Goal: Information Seeking & Learning: Check status

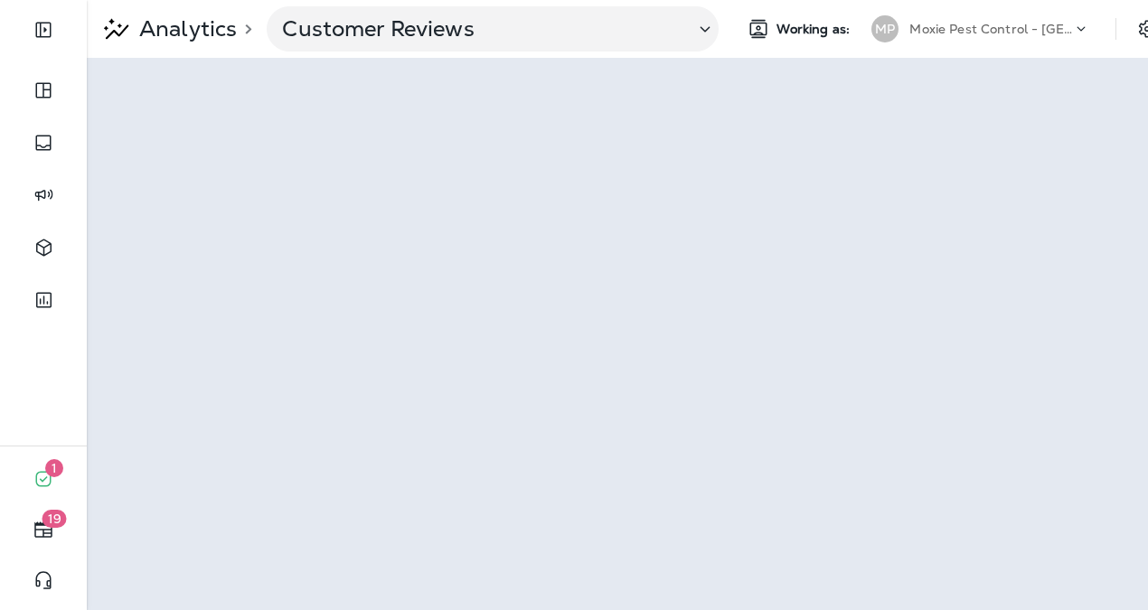
click at [1008, 17] on div "Moxie Pest Control - [GEOGRAPHIC_DATA]" at bounding box center [991, 28] width 163 height 27
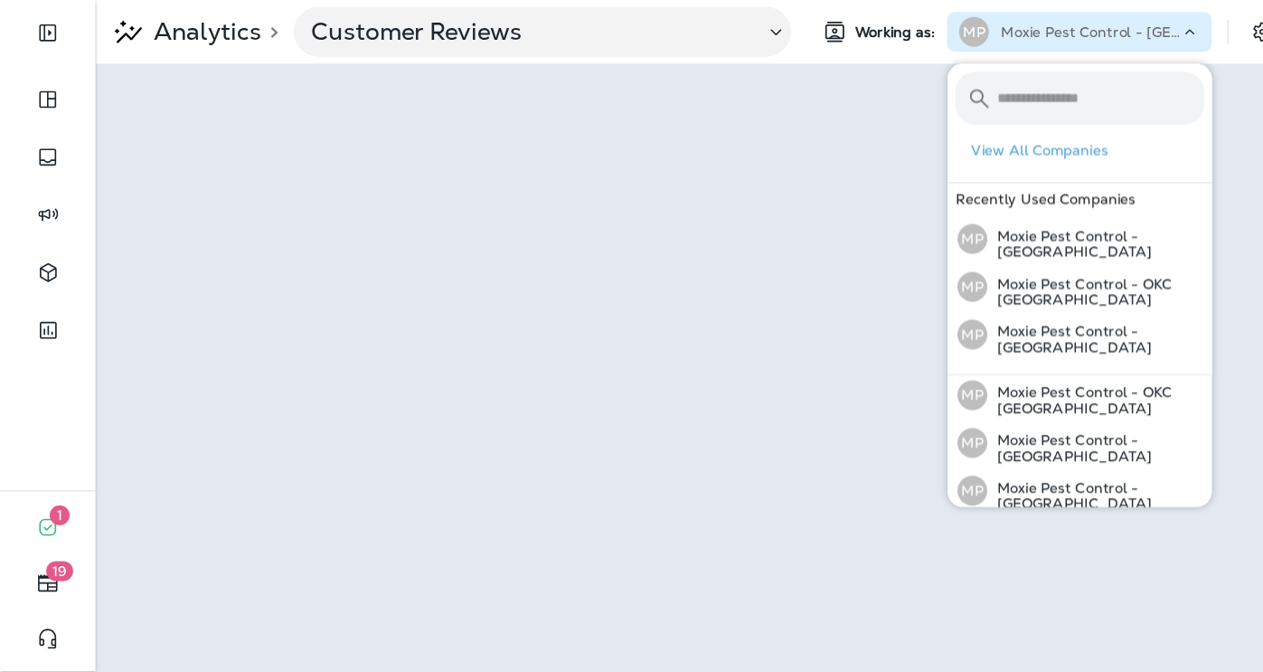
scroll to position [219, 0]
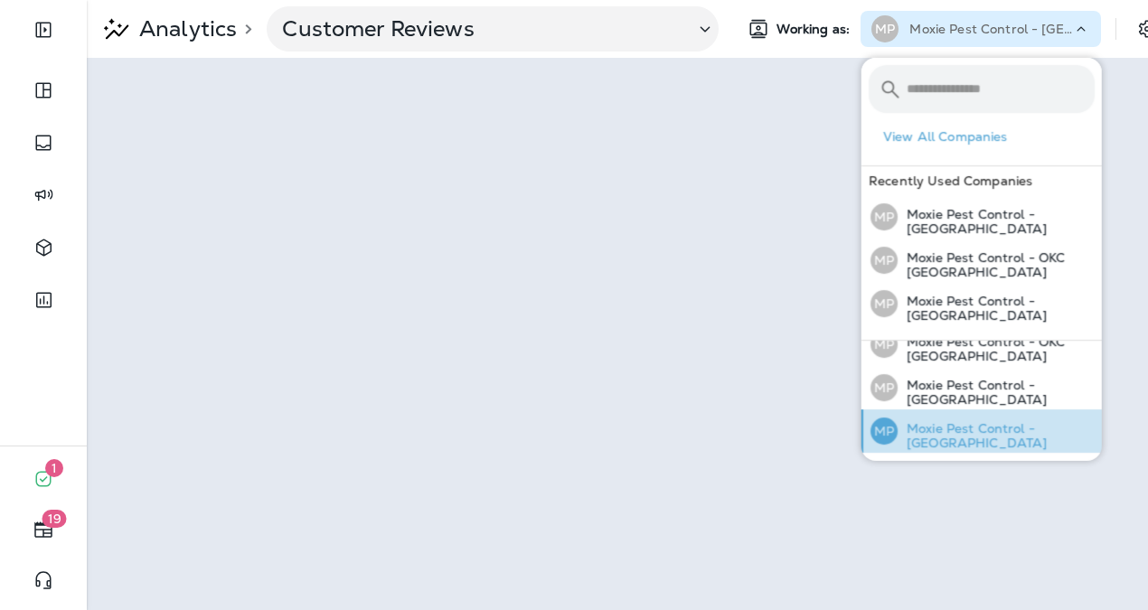
click at [956, 421] on p "Moxie Pest Control - [GEOGRAPHIC_DATA]" at bounding box center [996, 435] width 197 height 29
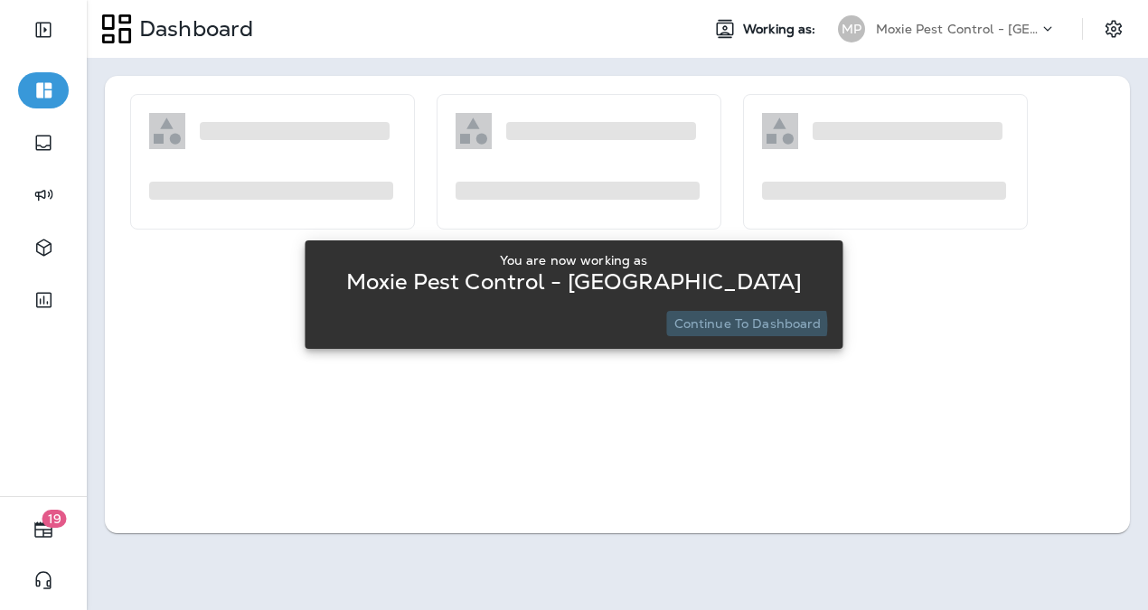
click at [744, 325] on p "Continue to Dashboard" at bounding box center [747, 323] width 147 height 14
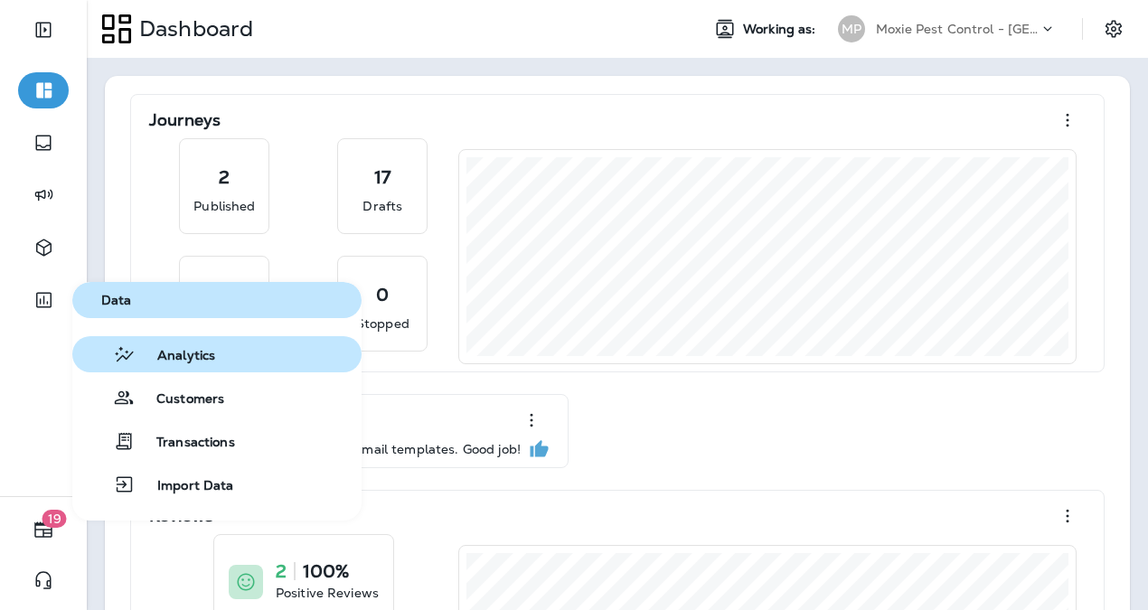
click at [148, 347] on div "Analytics" at bounding box center [148, 355] width 136 height 22
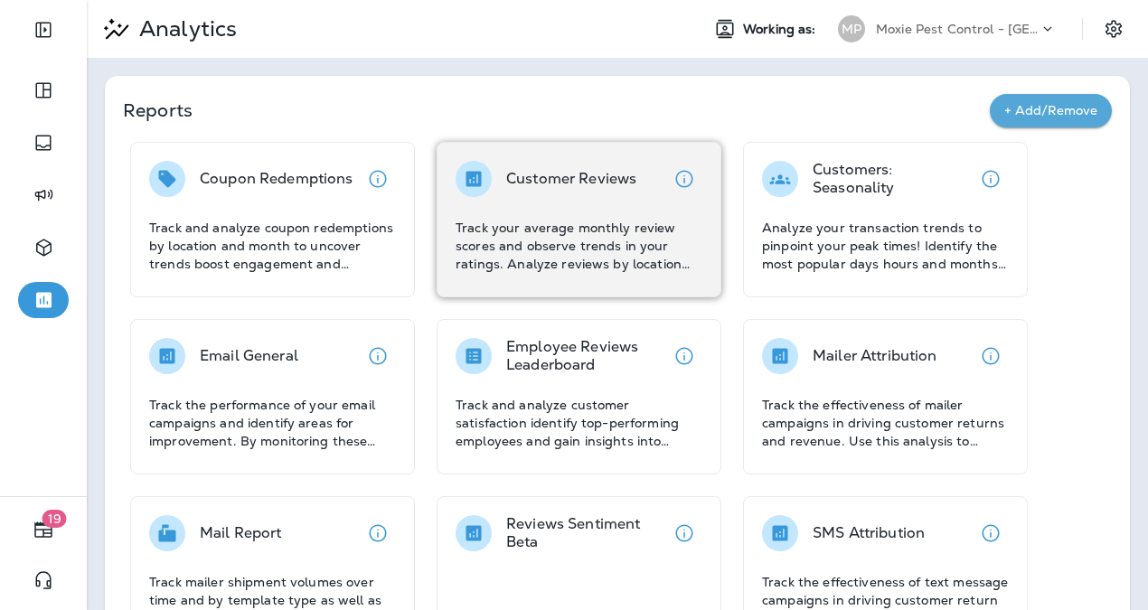
click at [508, 212] on div "Customer Reviews Track your average monthly review scores and observe trends in…" at bounding box center [579, 217] width 247 height 112
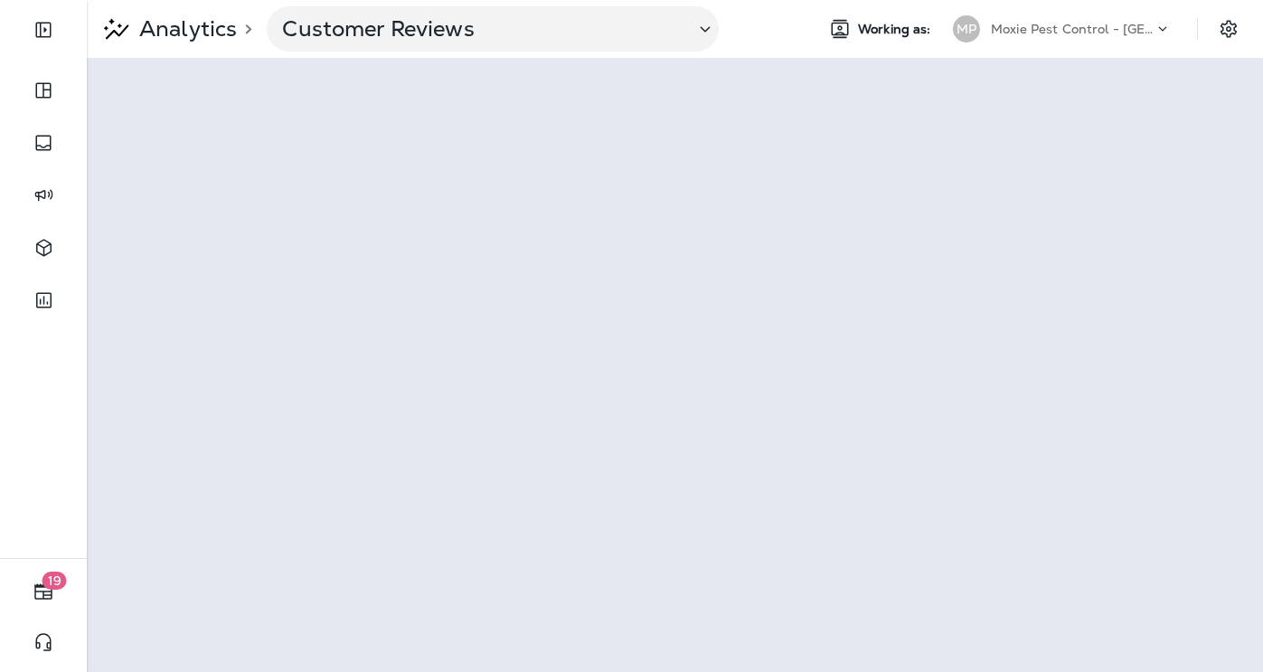
click at [1162, 27] on icon at bounding box center [1163, 29] width 18 height 18
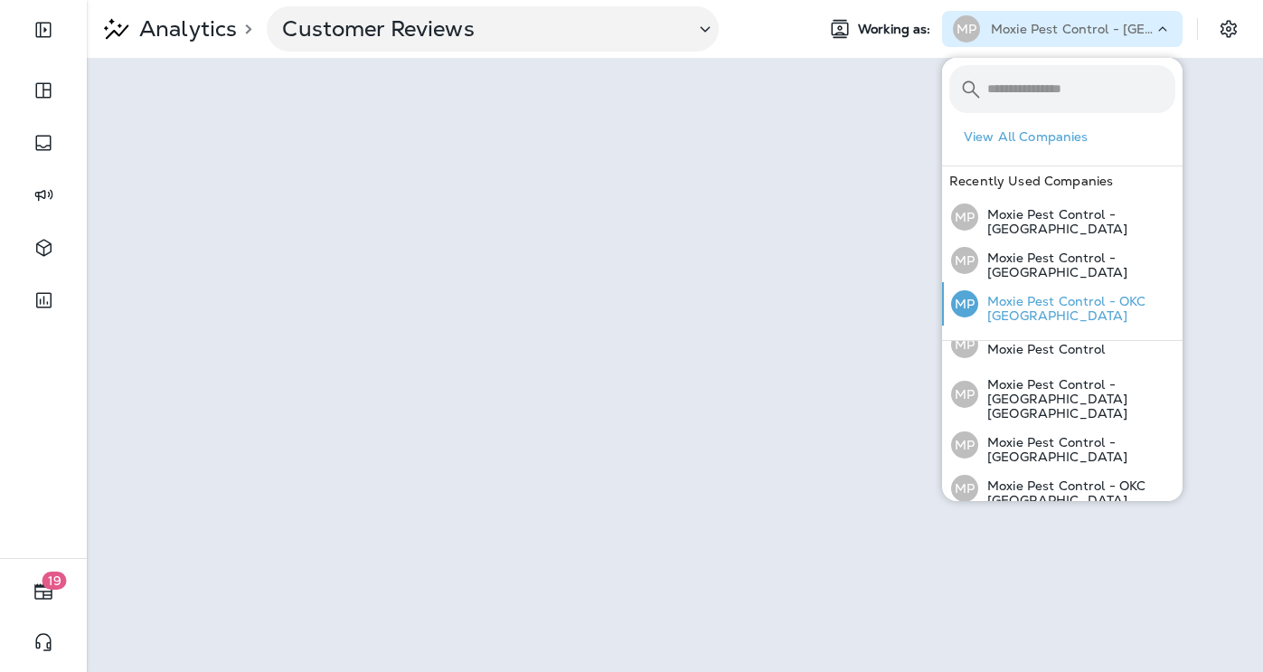
scroll to position [81, 0]
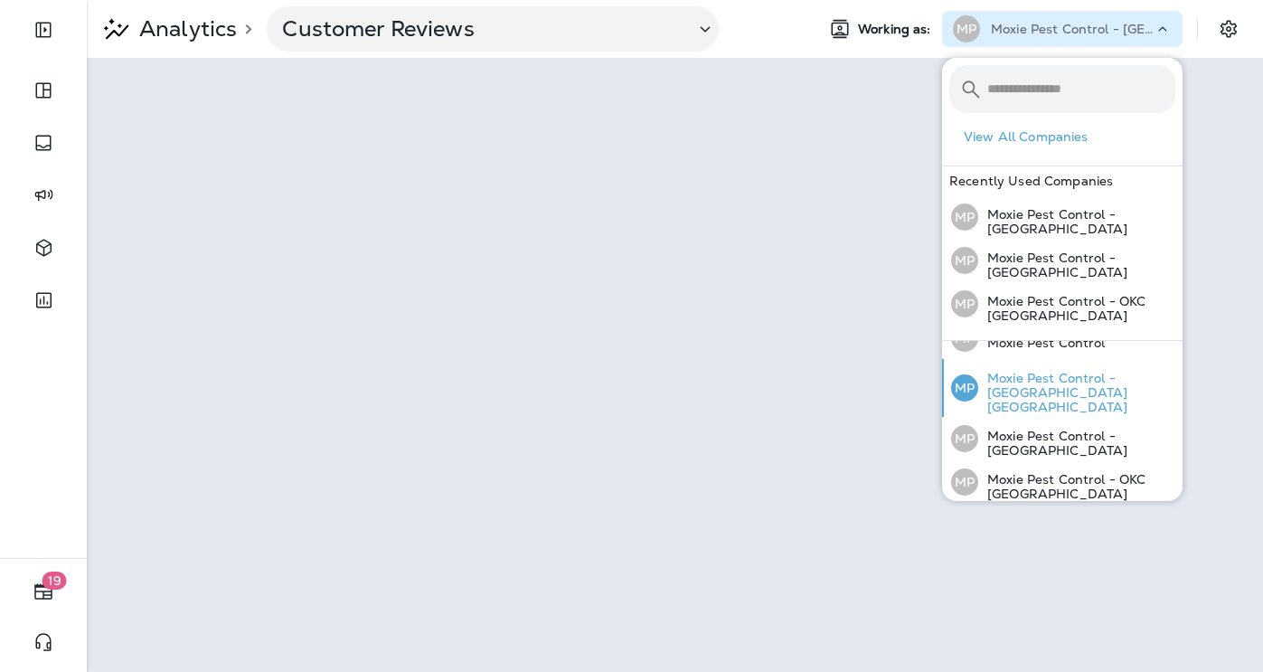
click at [1039, 371] on p "Moxie Pest Control - [GEOGRAPHIC_DATA] [GEOGRAPHIC_DATA]" at bounding box center [1076, 392] width 197 height 43
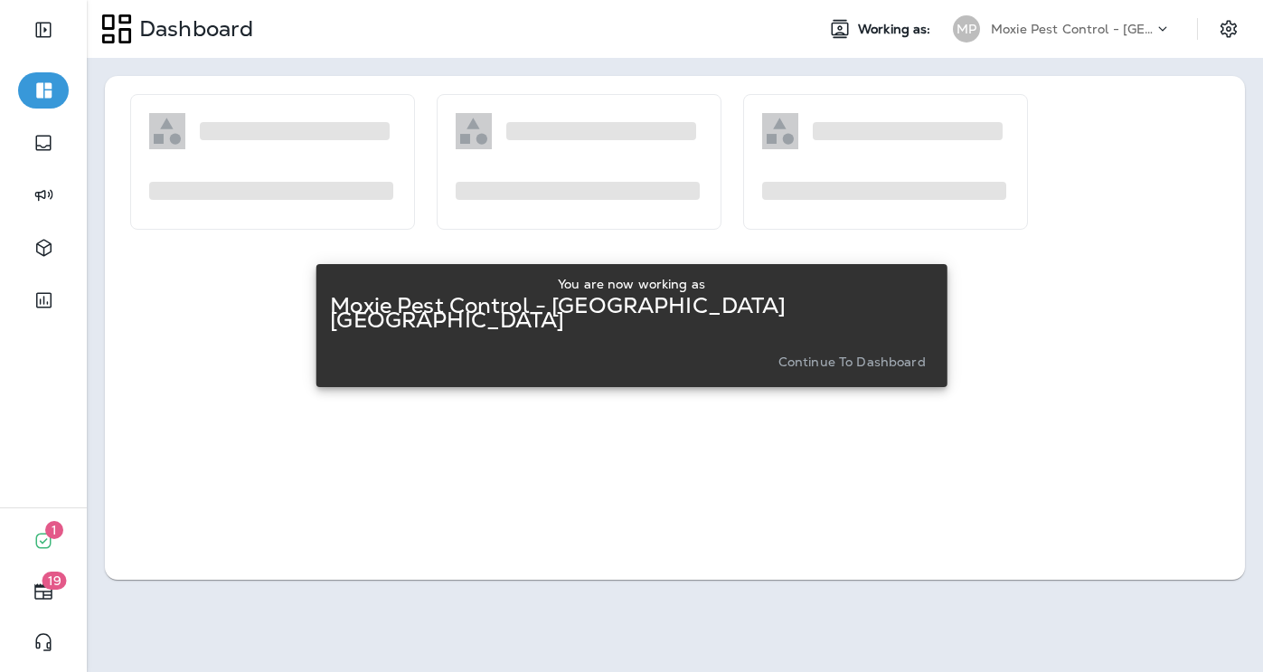
click at [835, 354] on p "Continue to Dashboard" at bounding box center [851, 361] width 147 height 14
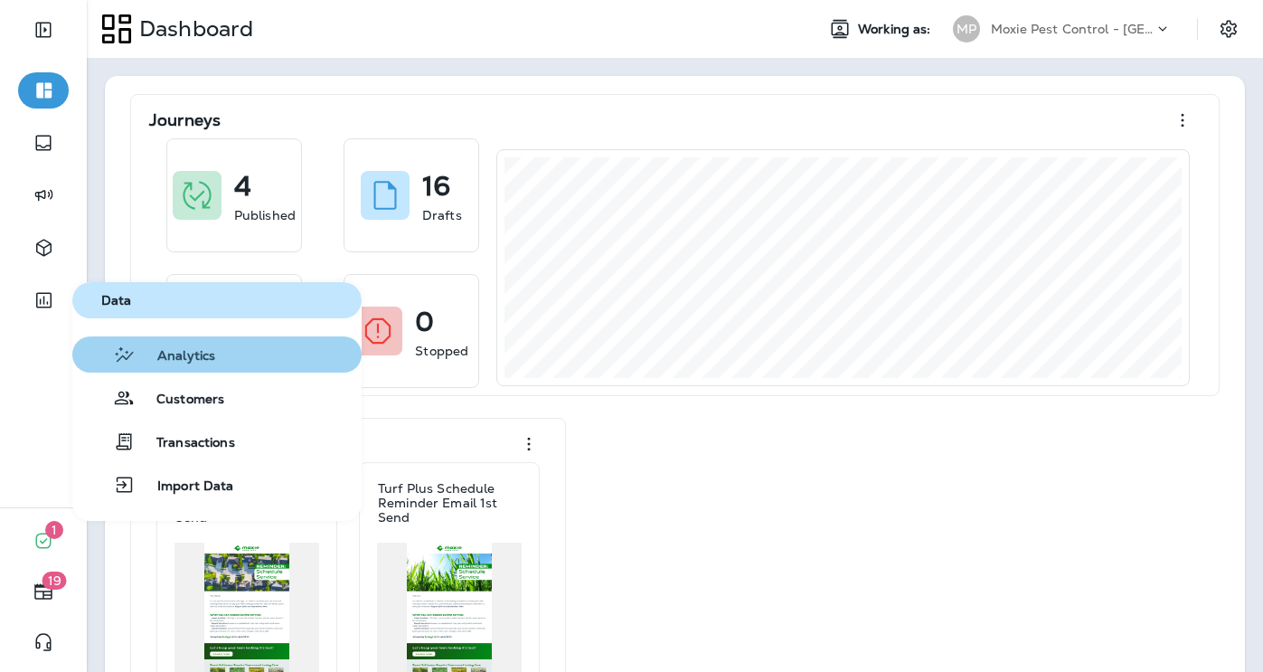
click at [165, 353] on span "Analytics" at bounding box center [176, 356] width 80 height 17
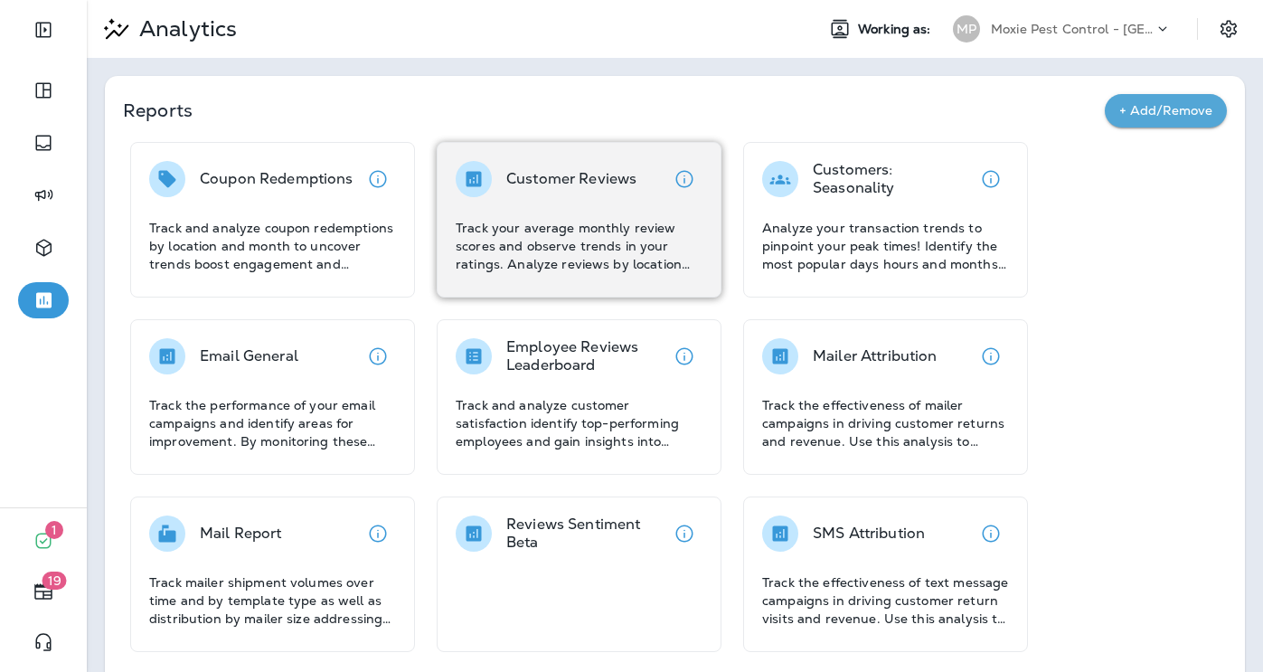
click at [524, 225] on p "Track your average monthly review scores and observe trends in your ratings. An…" at bounding box center [579, 246] width 247 height 54
